Goal: Obtain resource: Download file/media

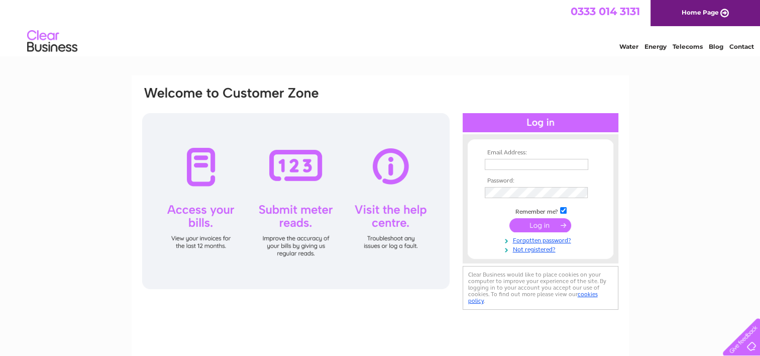
type input "[PERSON_NAME][EMAIL_ADDRESS][DOMAIN_NAME]"
click at [535, 224] on input "submit" at bounding box center [541, 225] width 62 height 14
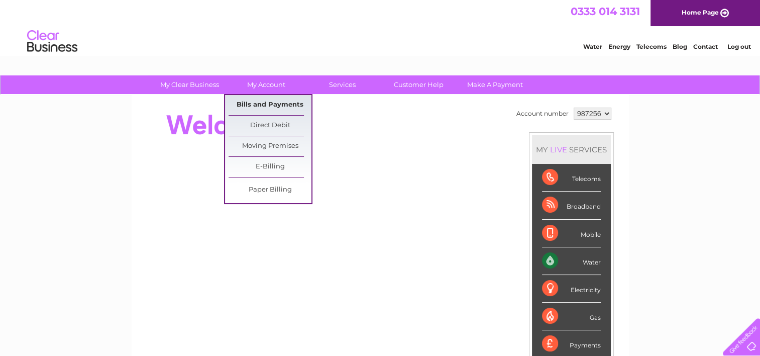
click at [260, 100] on link "Bills and Payments" at bounding box center [270, 105] width 83 height 20
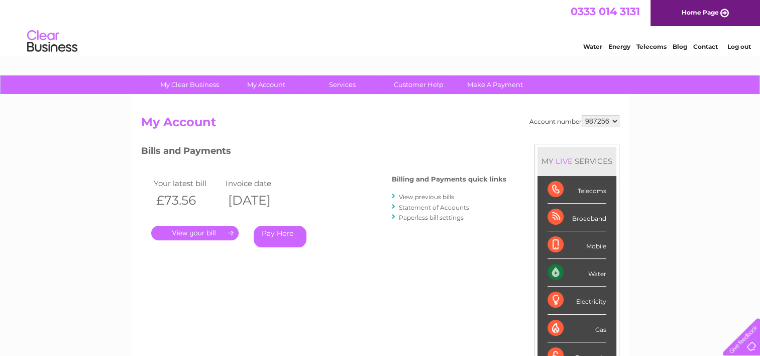
click at [220, 237] on link "." at bounding box center [194, 233] width 87 height 15
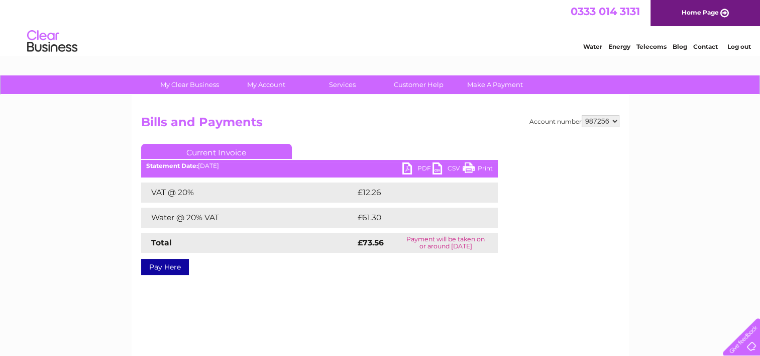
click at [420, 167] on link "PDF" at bounding box center [418, 169] width 30 height 15
click at [615, 118] on select "987256 997624" at bounding box center [601, 121] width 38 height 12
select select "997624"
click at [582, 115] on select "987256 997624" at bounding box center [601, 121] width 38 height 12
click at [418, 169] on link "PDF" at bounding box center [418, 169] width 30 height 15
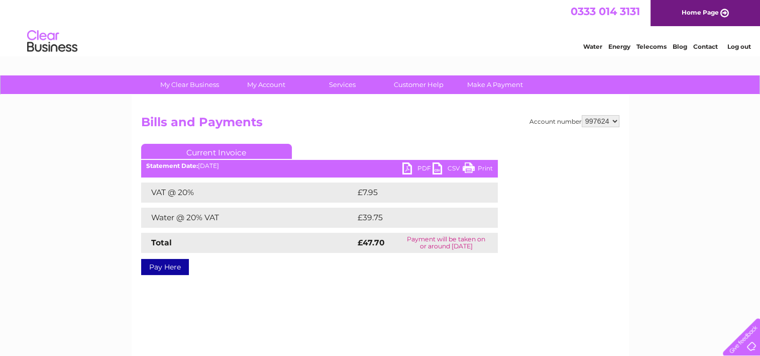
click at [746, 45] on link "Log out" at bounding box center [739, 47] width 24 height 8
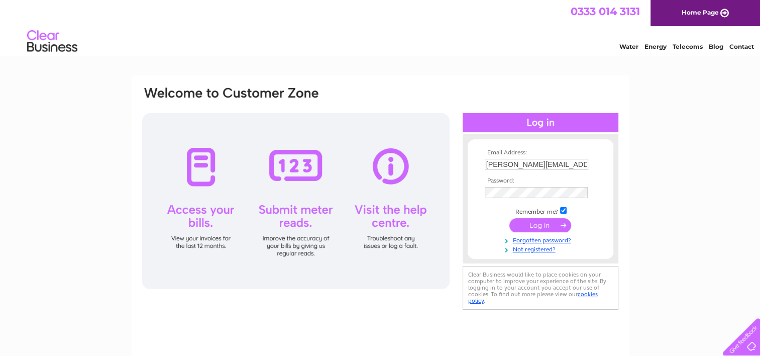
click at [515, 163] on input "[PERSON_NAME][EMAIL_ADDRESS][DOMAIN_NAME]" at bounding box center [537, 164] width 104 height 11
type input "[EMAIL_ADDRESS][DOMAIN_NAME]"
click at [537, 225] on input "submit" at bounding box center [541, 225] width 62 height 14
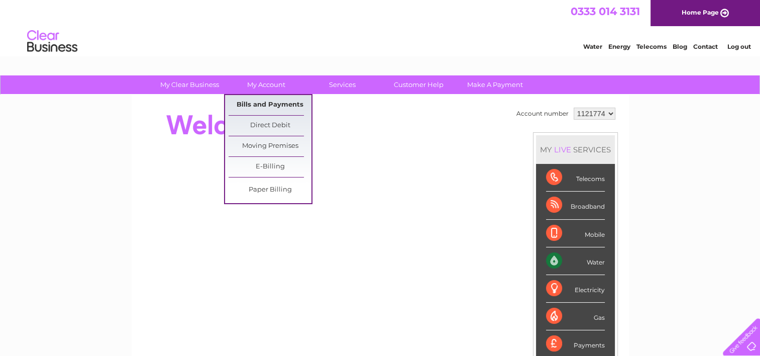
click at [267, 106] on link "Bills and Payments" at bounding box center [270, 105] width 83 height 20
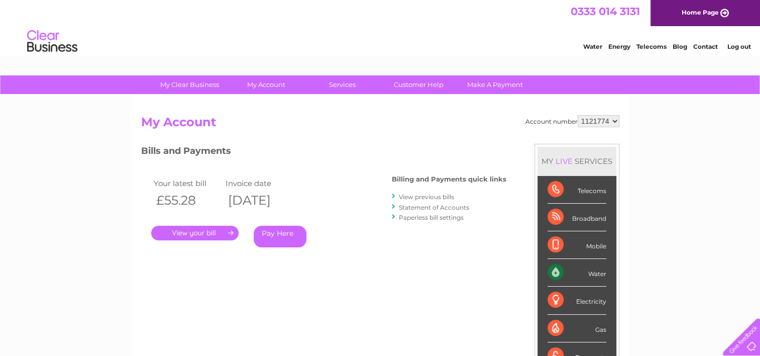
click at [211, 227] on link "." at bounding box center [194, 233] width 87 height 15
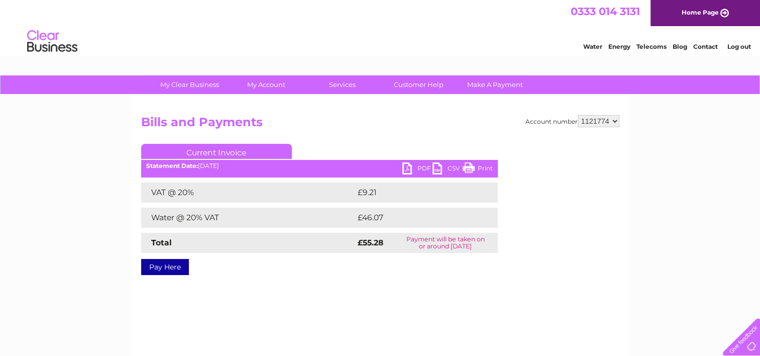
click at [423, 172] on link "PDF" at bounding box center [418, 169] width 30 height 15
